Goal: Task Accomplishment & Management: Use online tool/utility

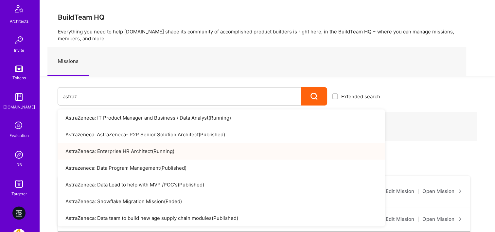
scroll to position [262, 0]
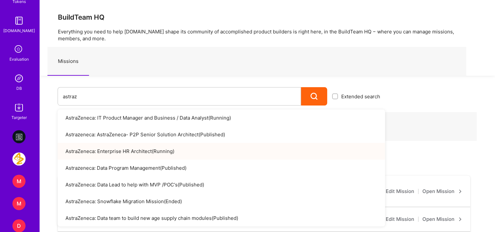
click at [20, 77] on img at bounding box center [18, 78] width 13 height 13
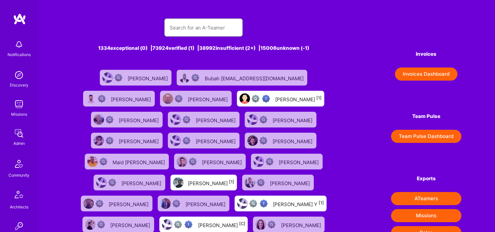
click at [196, 28] on input "text" at bounding box center [203, 27] width 68 height 17
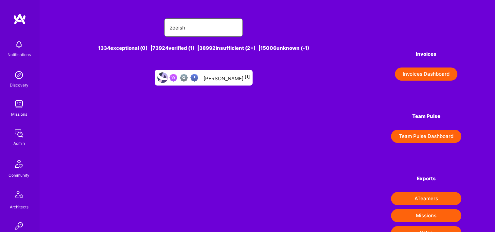
type input "zoeish"
click at [227, 78] on div "[PERSON_NAME] [1]" at bounding box center [226, 77] width 46 height 9
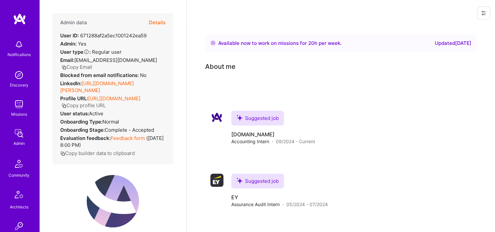
click at [152, 21] on button "Details" at bounding box center [157, 22] width 17 height 19
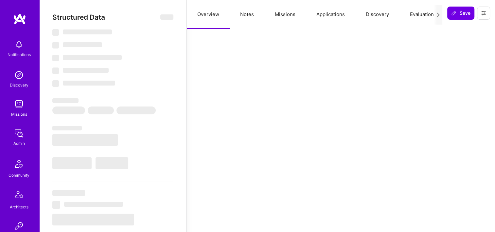
type textarea "x"
select select "Right Now"
select select "Verified"
select select "US"
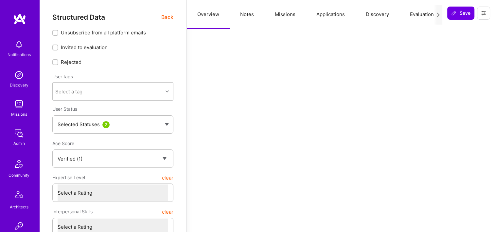
click at [290, 13] on button "Missions" at bounding box center [285, 14] width 42 height 29
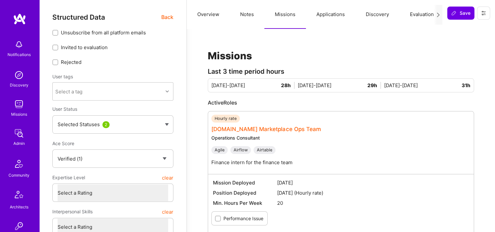
click at [232, 127] on link "[DOMAIN_NAME] Marketplace Ops Team" at bounding box center [266, 129] width 110 height 7
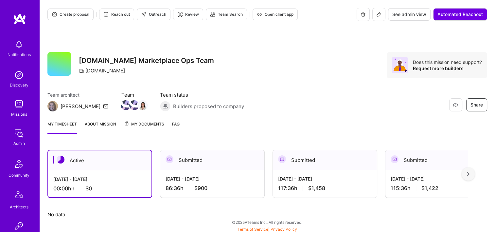
click at [380, 14] on icon at bounding box center [378, 14] width 5 height 5
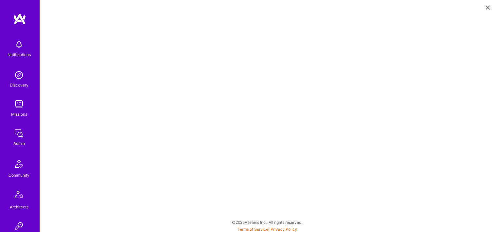
scroll to position [2, 0]
click at [489, 6] on button at bounding box center [488, 7] width 8 height 11
